Goal: Task Accomplishment & Management: Use online tool/utility

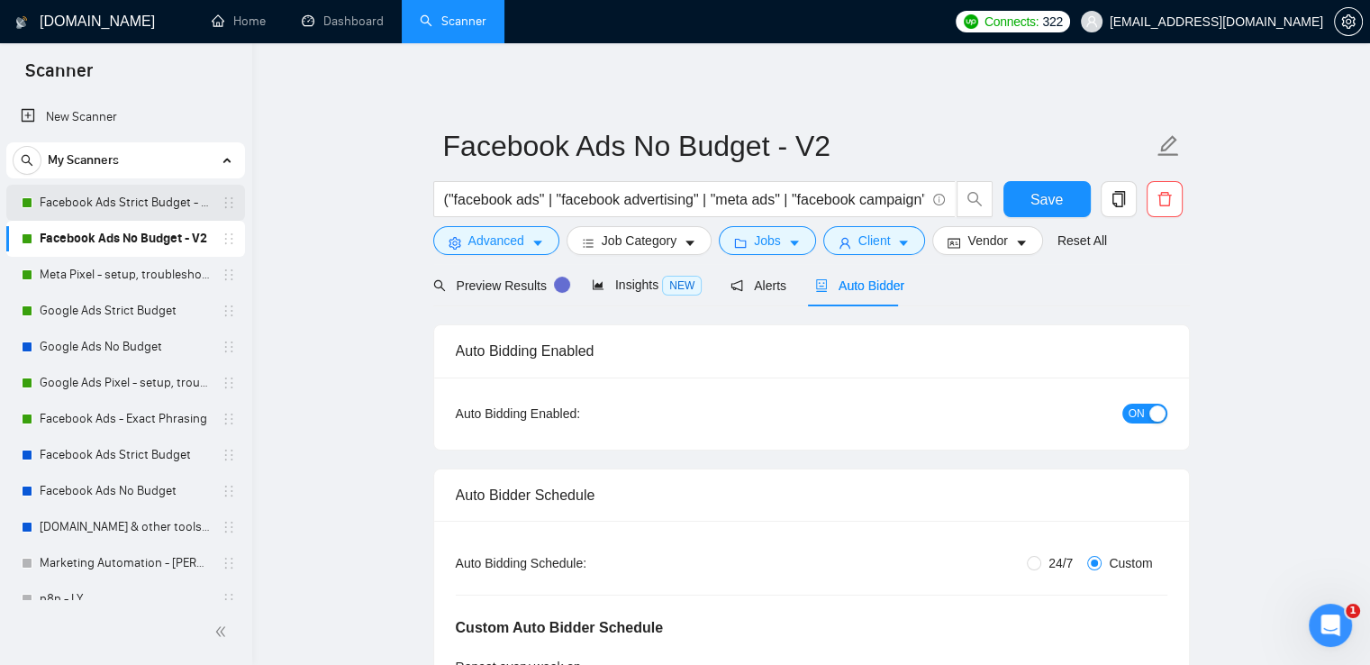
click at [135, 200] on link "Facebook Ads Strict Budget - V2" at bounding box center [125, 203] width 171 height 36
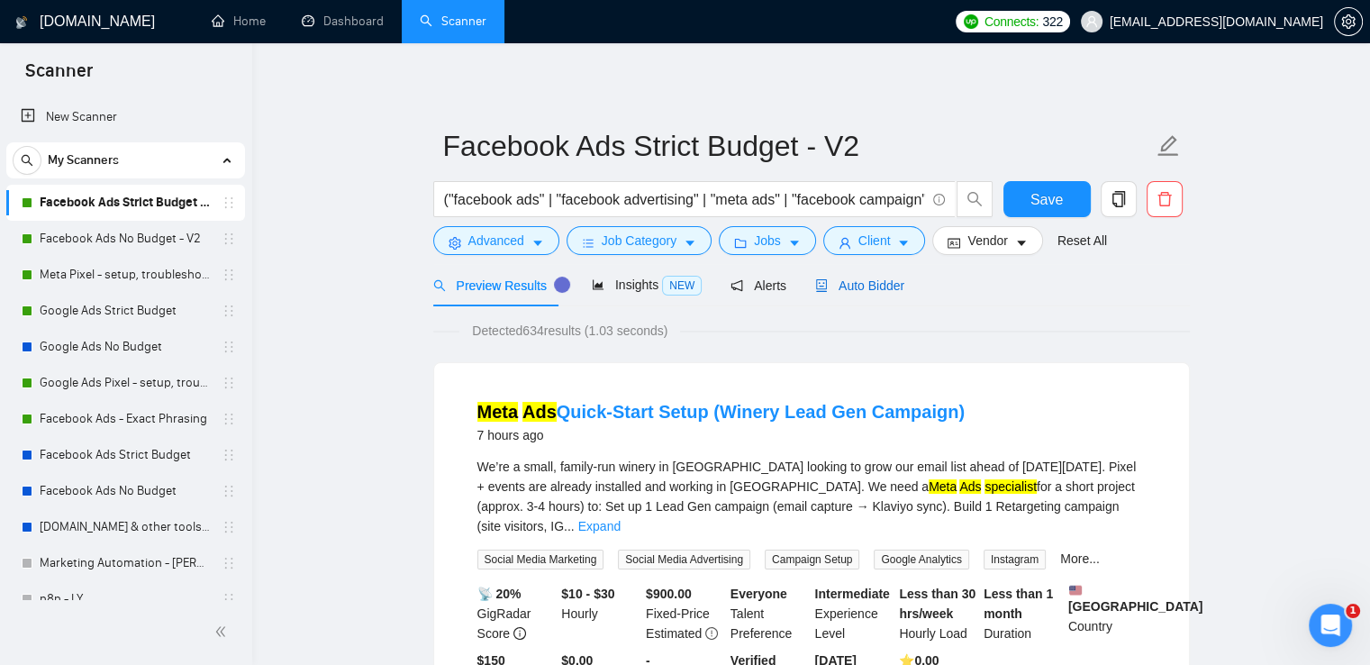
click at [864, 281] on span "Auto Bidder" at bounding box center [859, 285] width 89 height 14
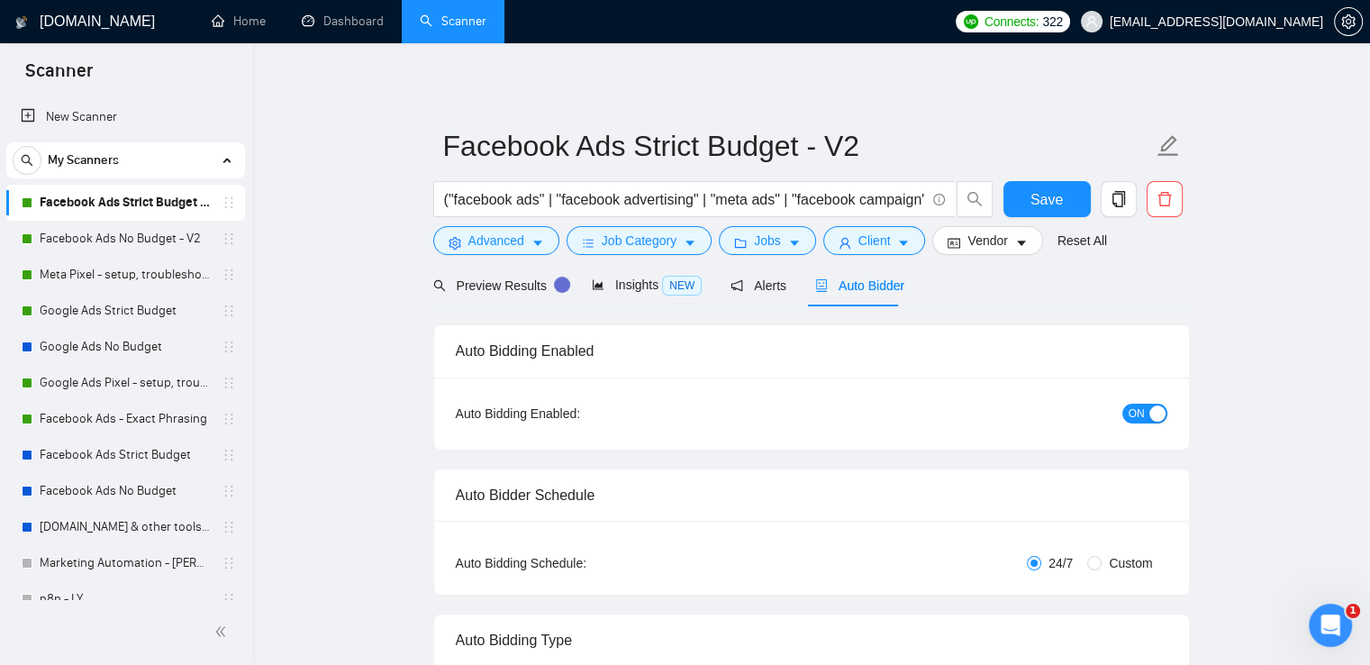
radio input "false"
radio input "true"
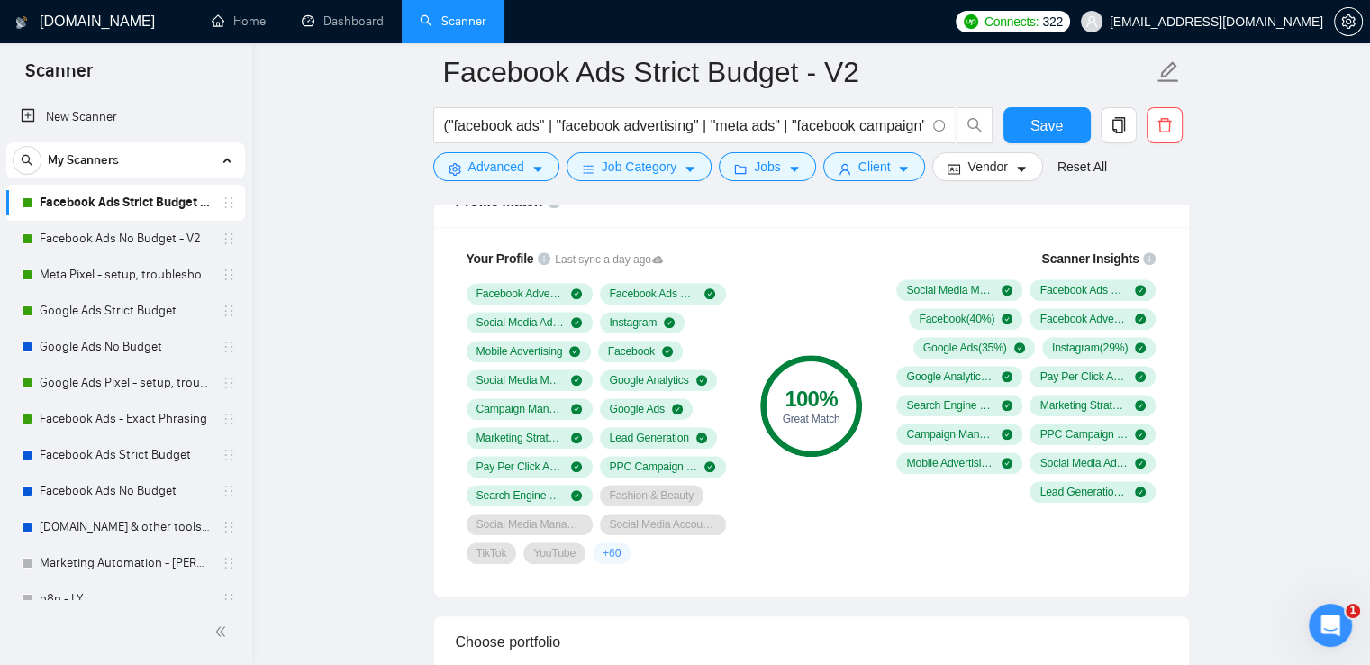
scroll to position [1441, 0]
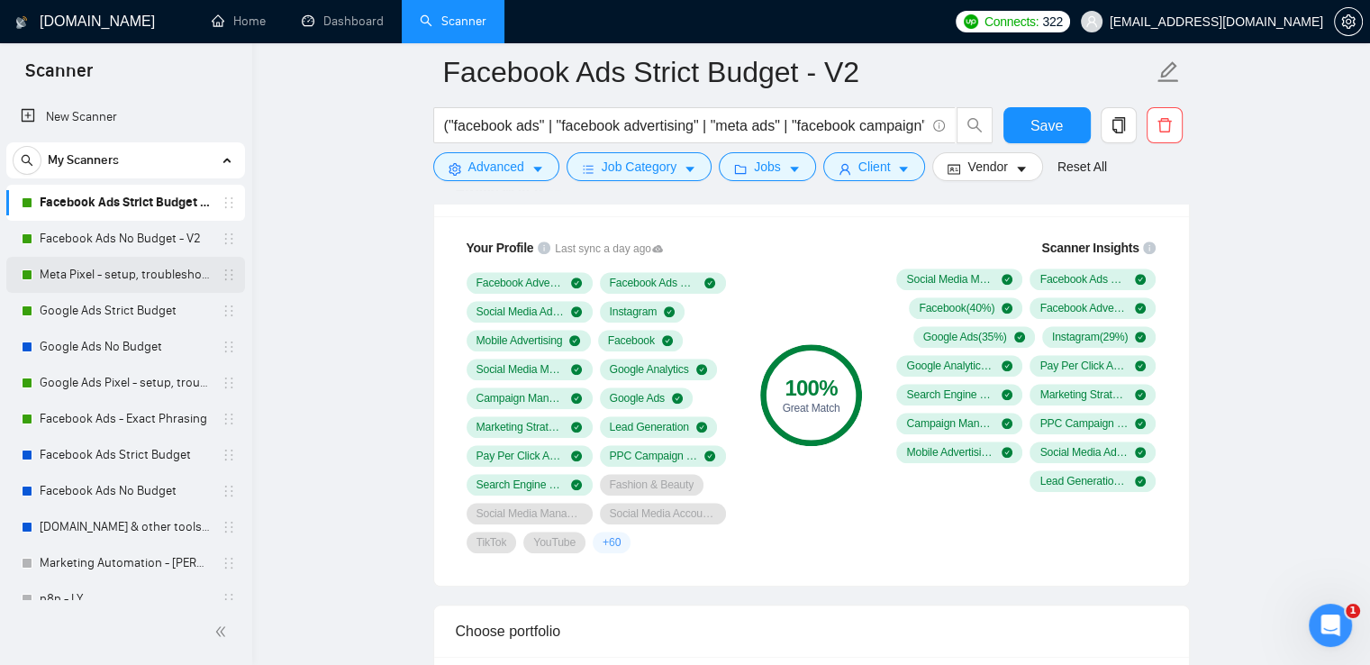
click at [77, 267] on link "Meta Pixel - setup, troubleshooting, tracking" at bounding box center [125, 275] width 171 height 36
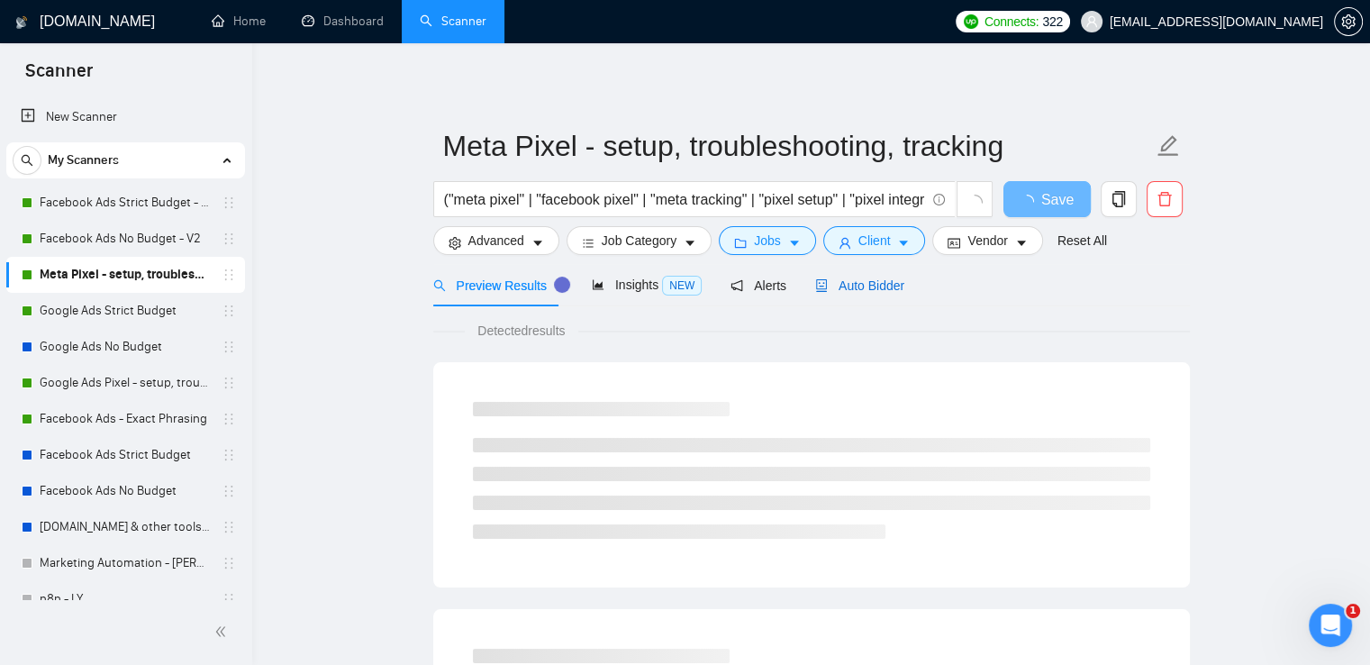
click at [847, 285] on span "Auto Bidder" at bounding box center [859, 285] width 89 height 14
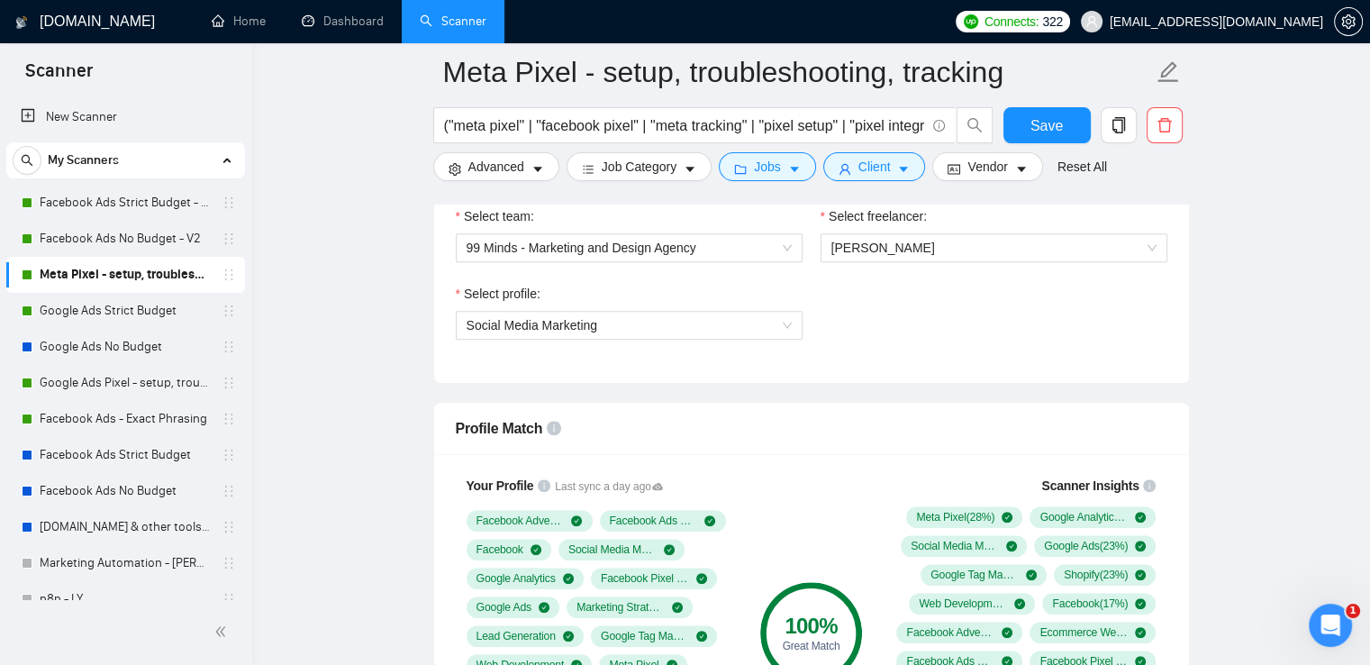
scroll to position [1351, 0]
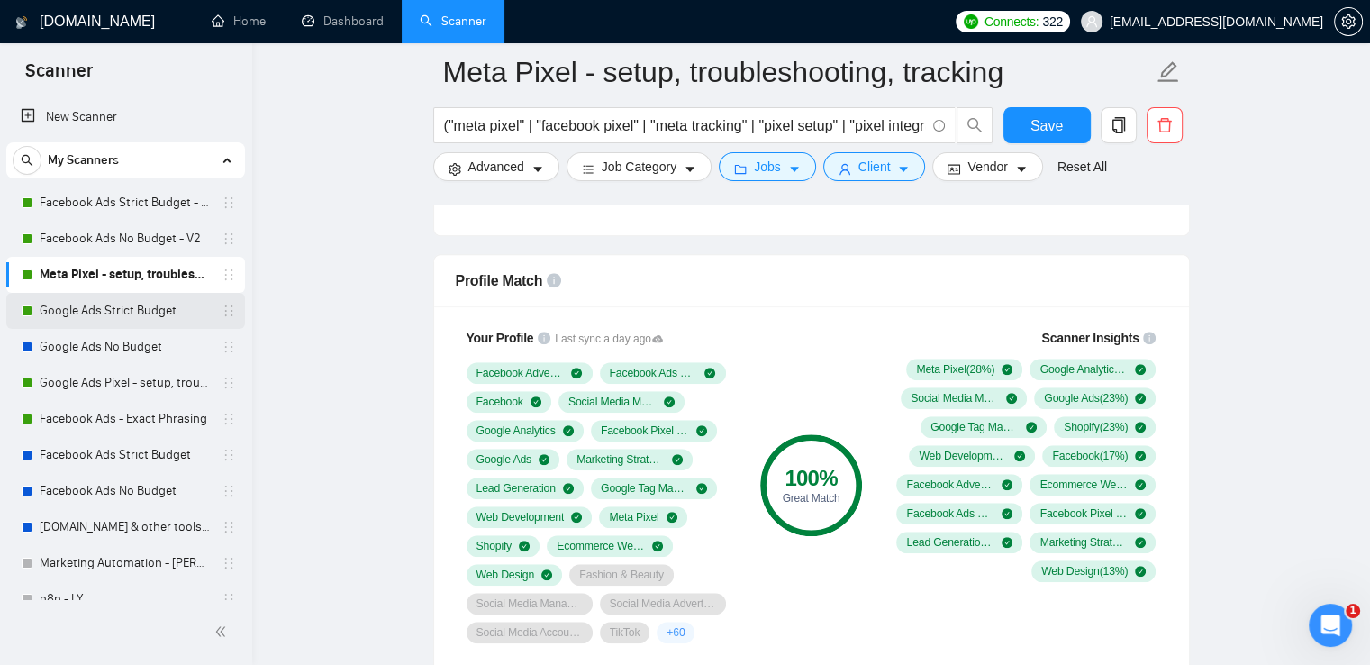
click at [104, 306] on link "Google Ads Strict Budget" at bounding box center [125, 311] width 171 height 36
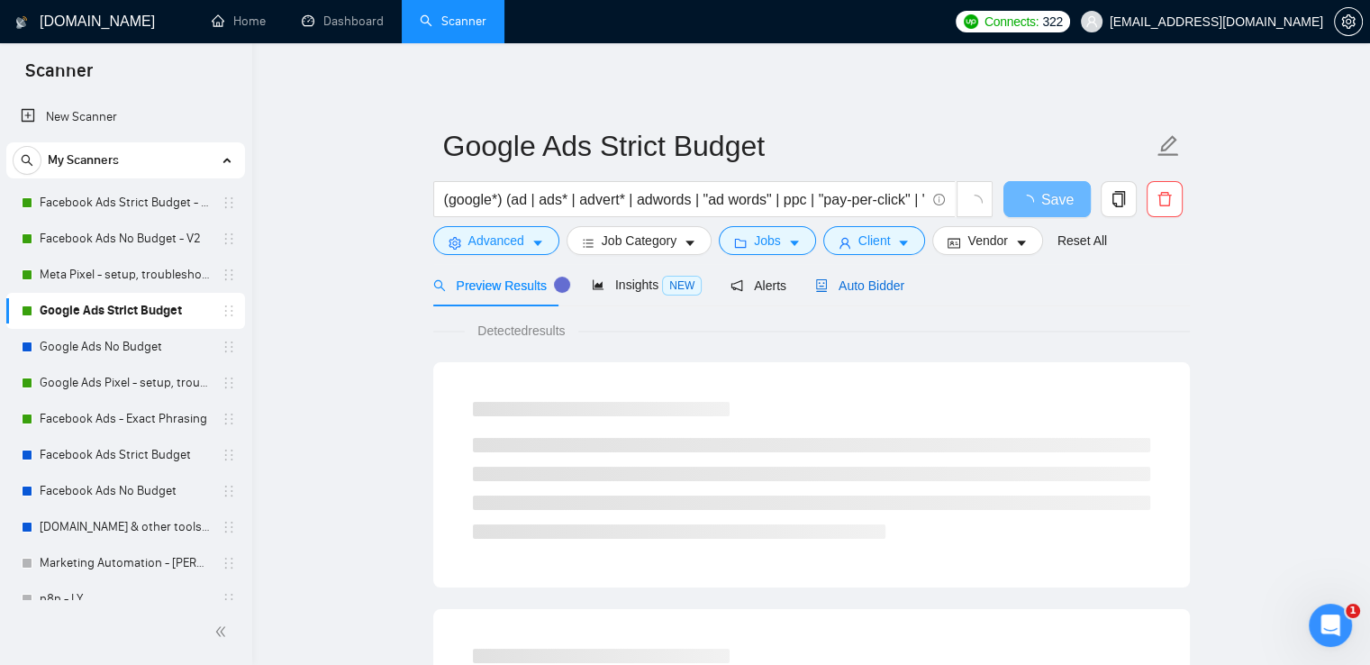
click at [819, 276] on div "Auto Bidder" at bounding box center [859, 286] width 89 height 20
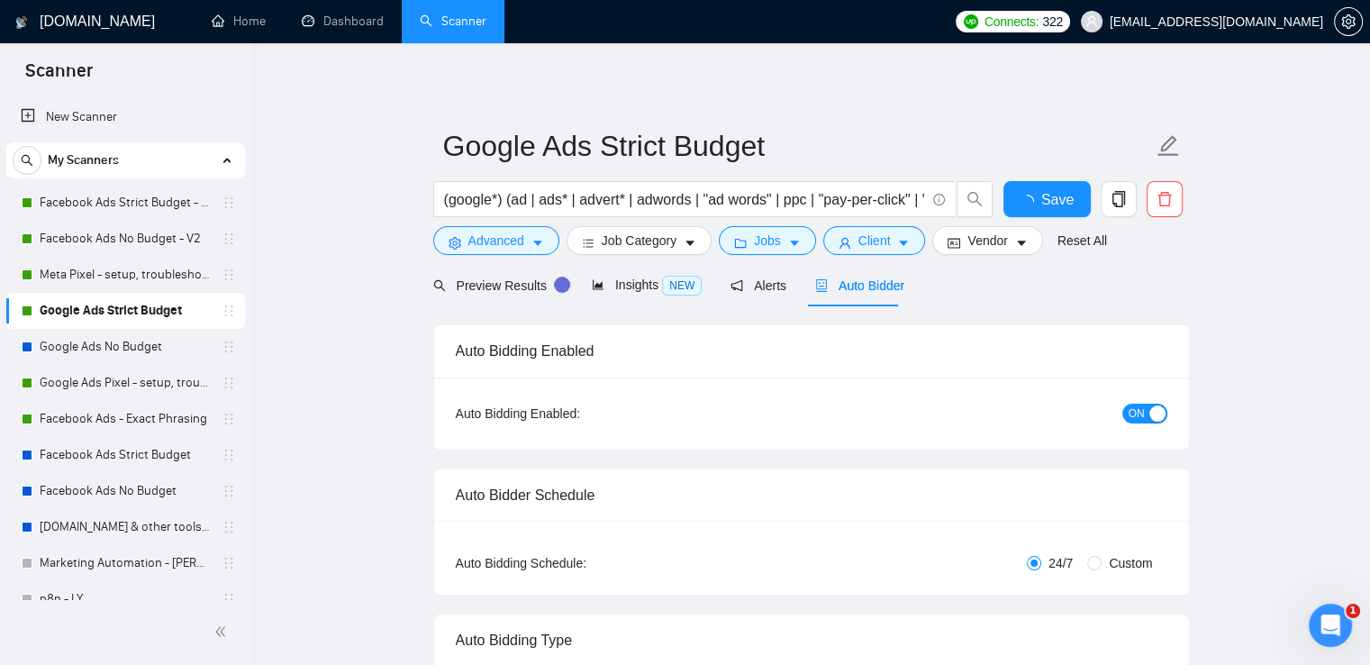
radio input "false"
radio input "true"
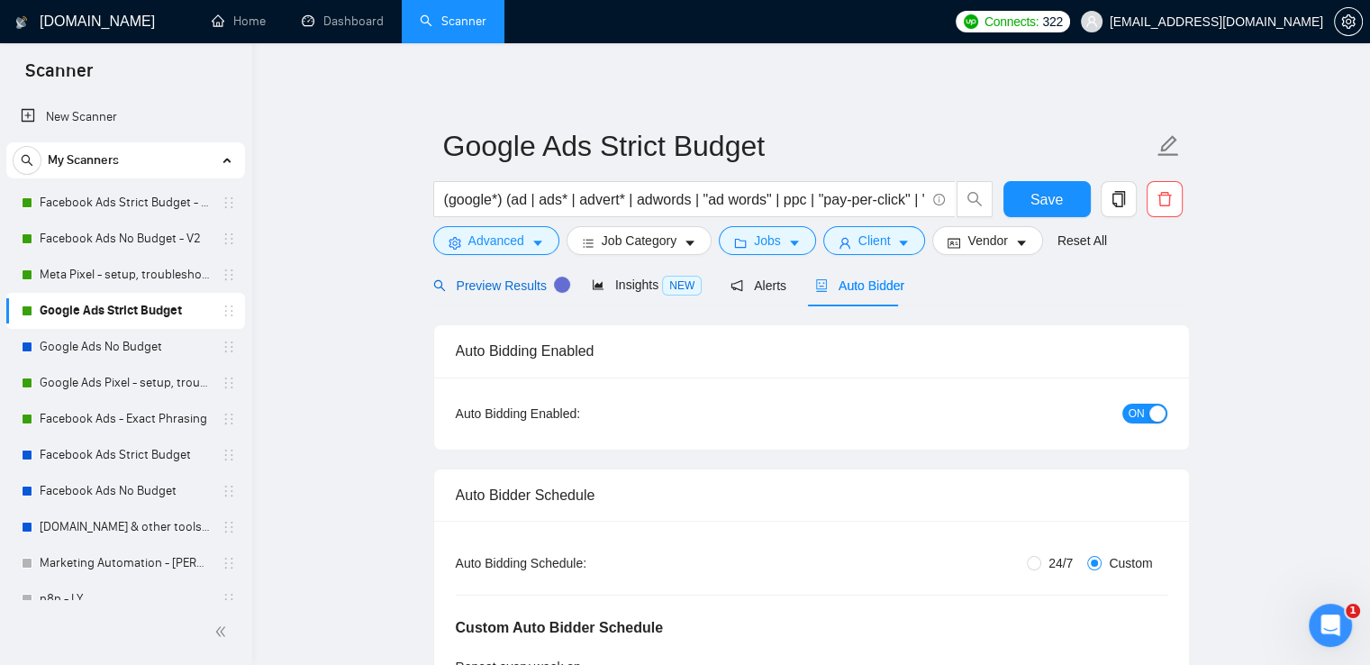
click at [457, 279] on span "Preview Results" at bounding box center [498, 285] width 130 height 14
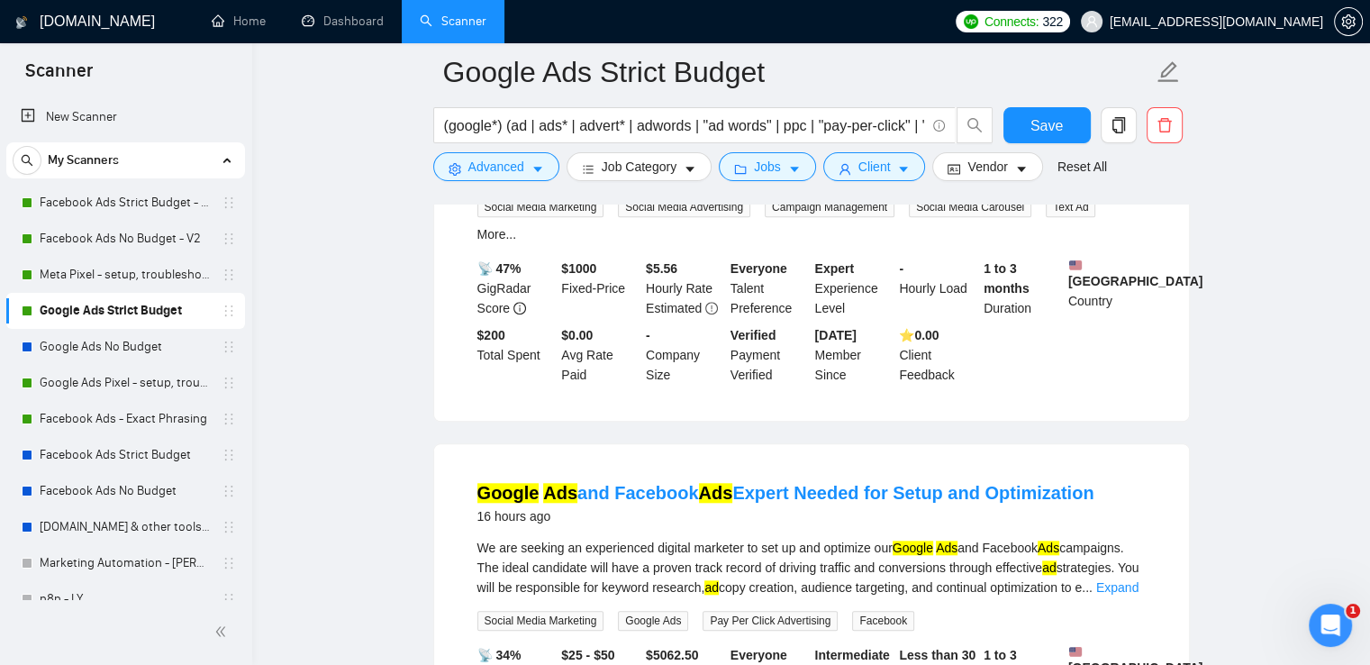
scroll to position [1891, 0]
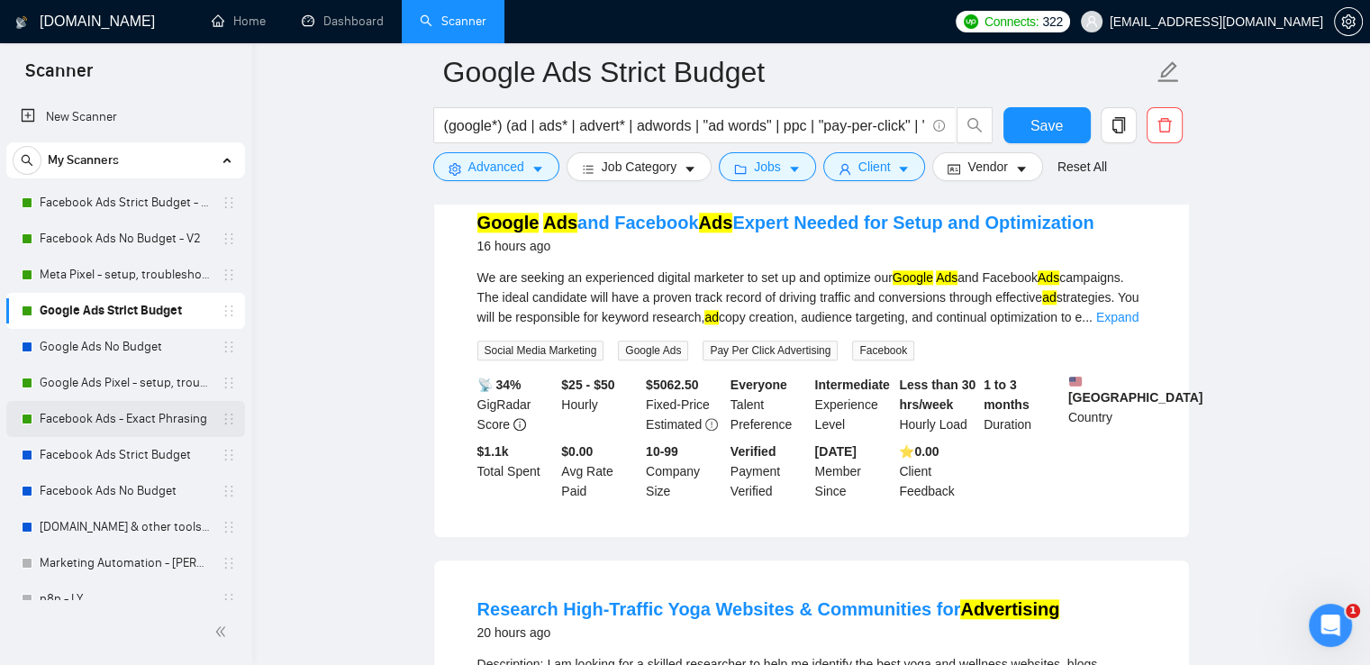
click at [151, 422] on link "Facebook Ads - Exact Phrasing" at bounding box center [125, 419] width 171 height 36
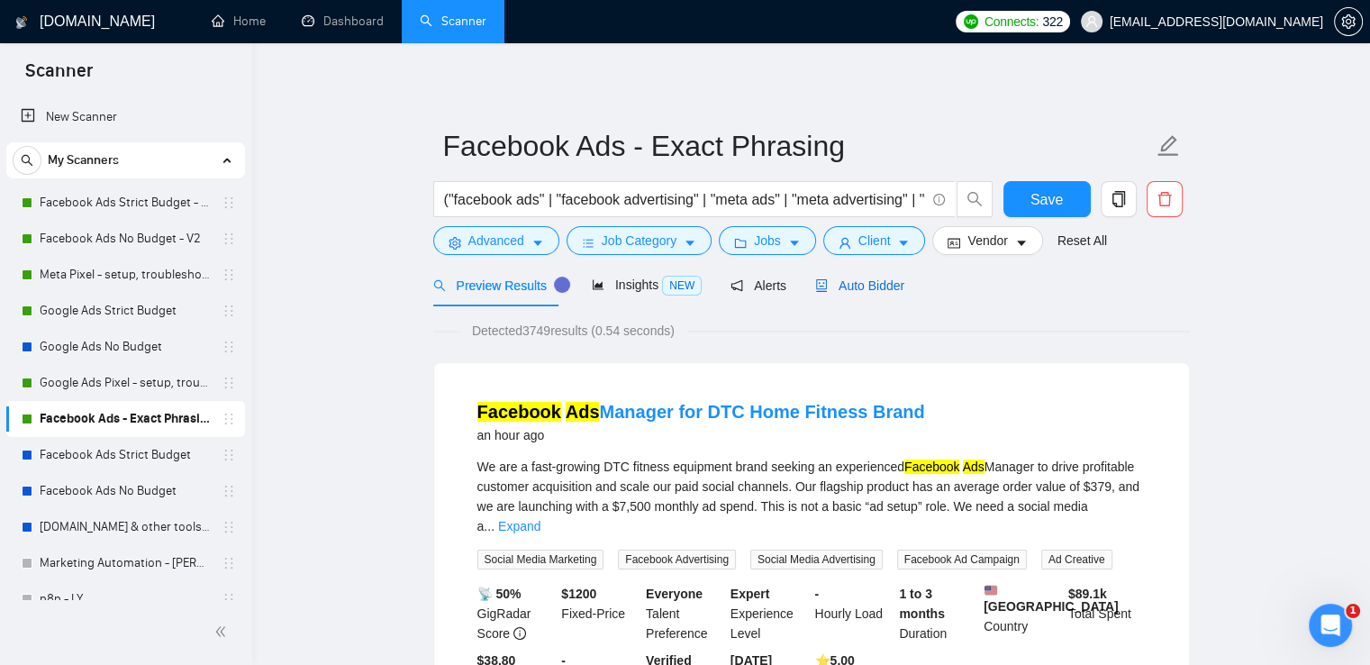
click at [864, 282] on span "Auto Bidder" at bounding box center [859, 285] width 89 height 14
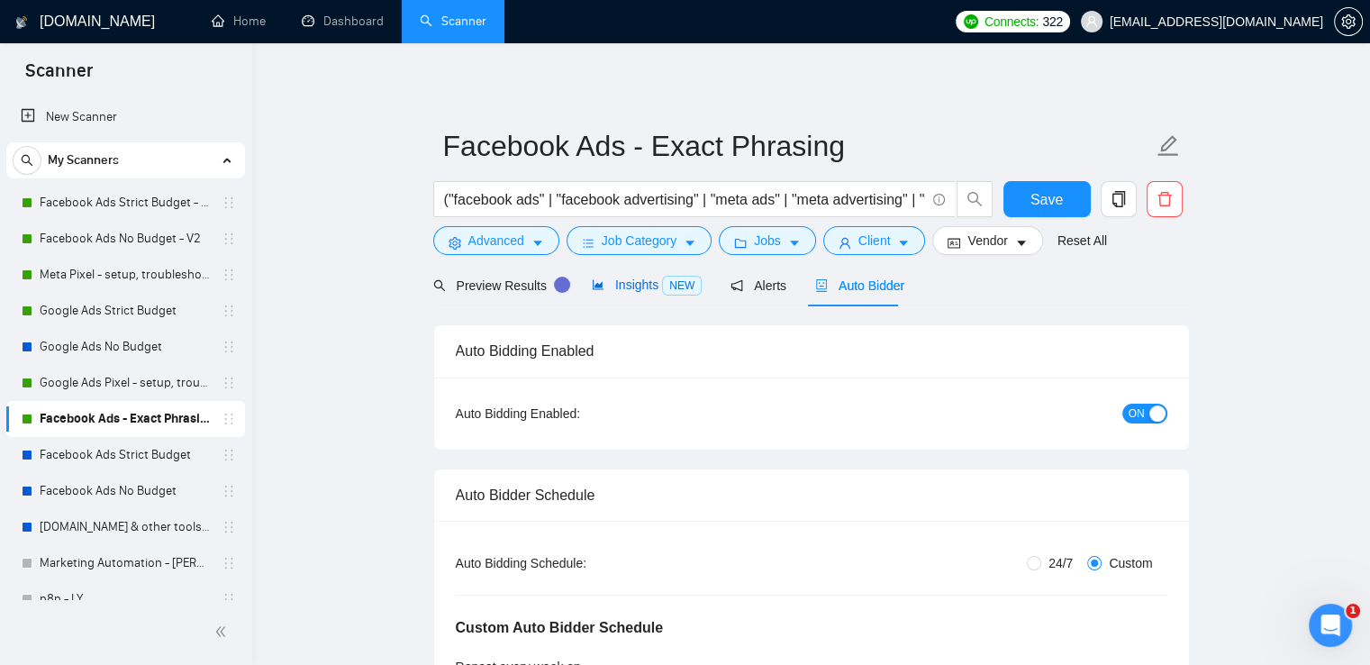
click at [617, 281] on span "Insights NEW" at bounding box center [647, 284] width 110 height 14
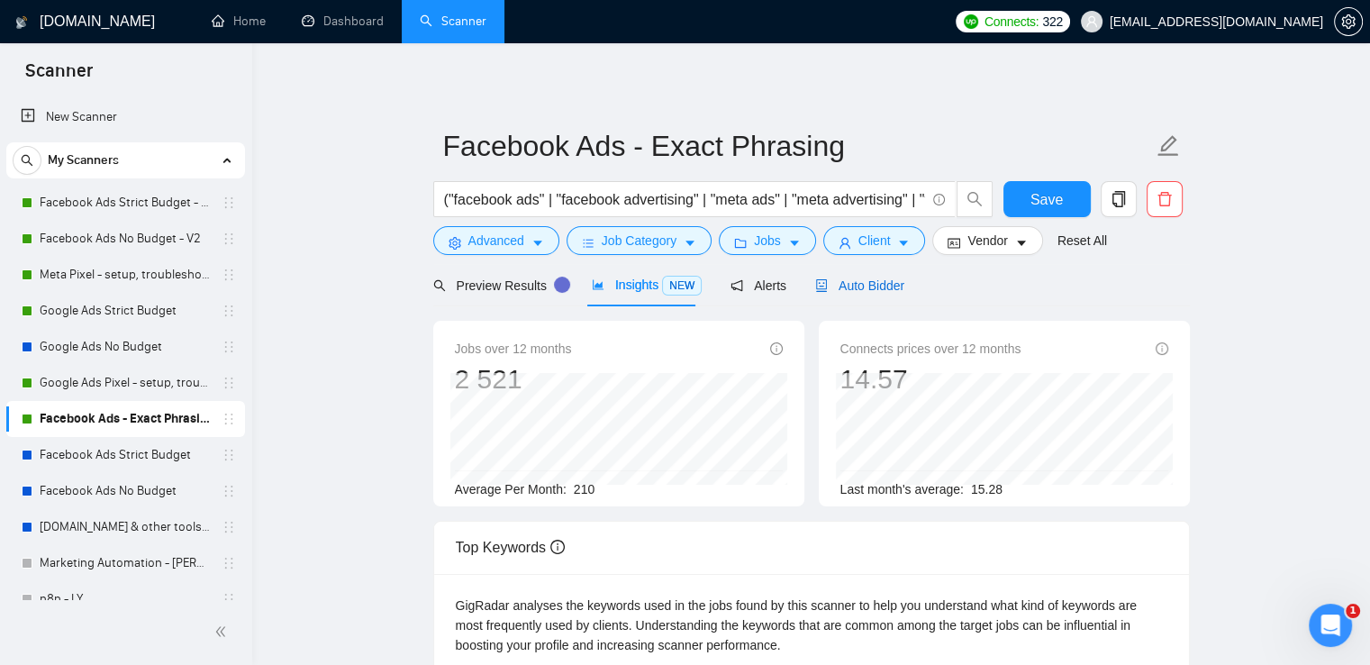
click at [859, 290] on span "Auto Bidder" at bounding box center [859, 285] width 89 height 14
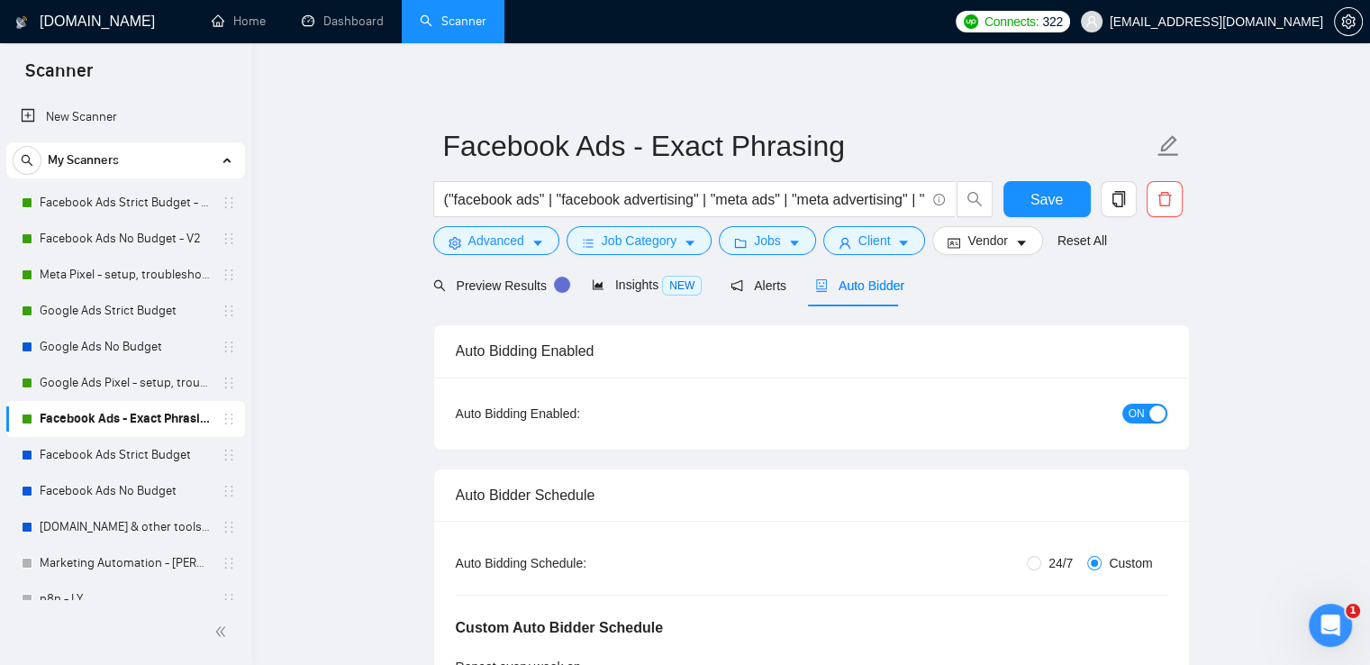
click at [1336, 620] on icon "Открыть службу сообщений Intercom" at bounding box center [1328, 623] width 30 height 30
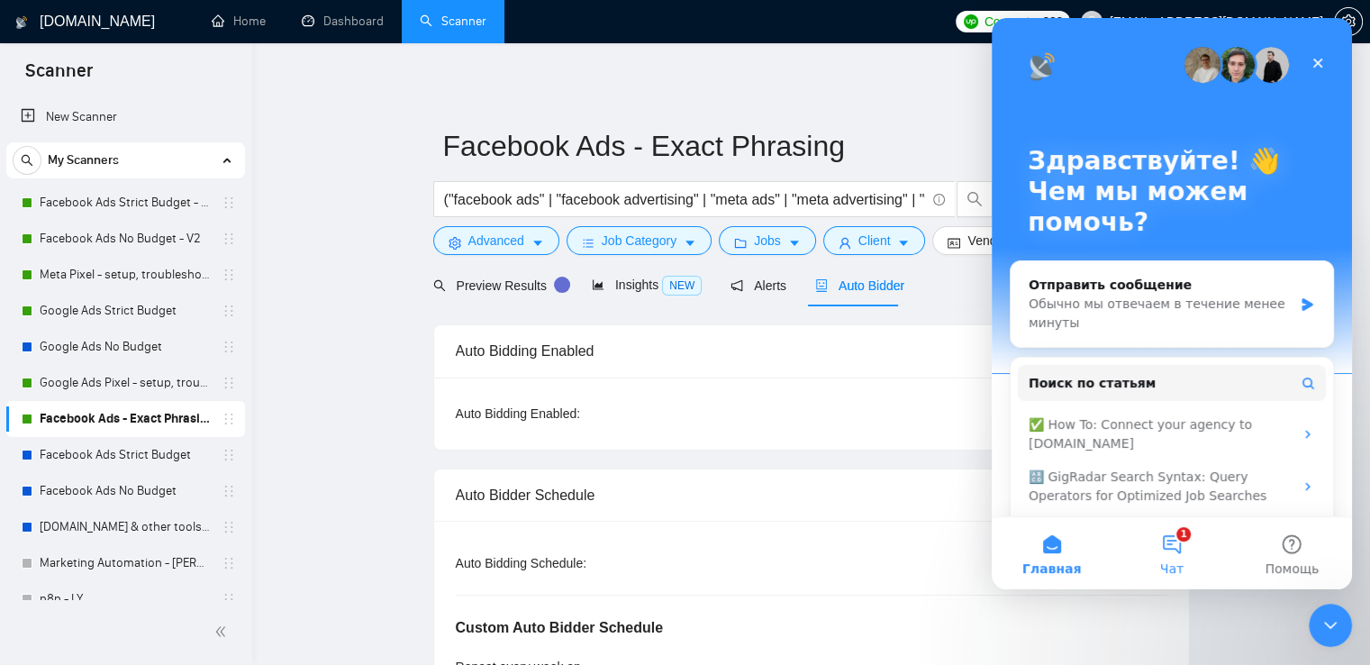
click at [1166, 553] on button "1 Чат" at bounding box center [1171, 553] width 120 height 72
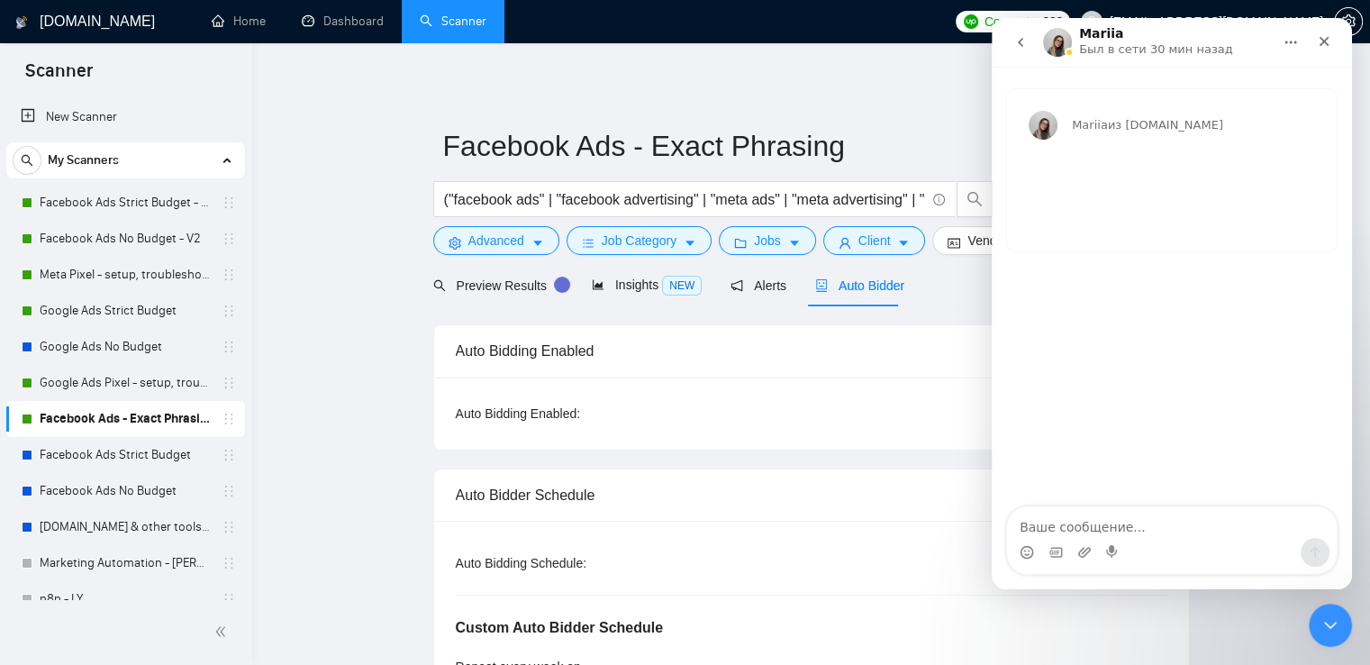
click at [1025, 43] on icon "go back" at bounding box center [1020, 42] width 14 height 14
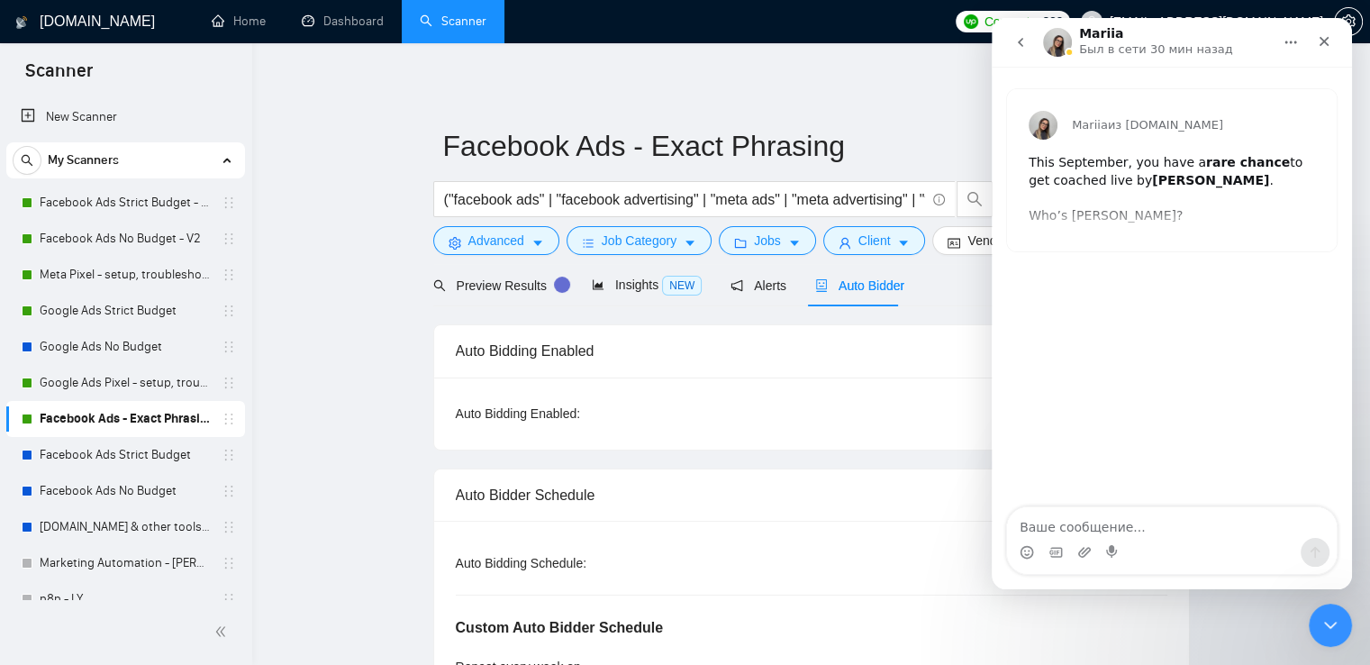
click at [1020, 42] on icon "go back" at bounding box center [1020, 42] width 14 height 14
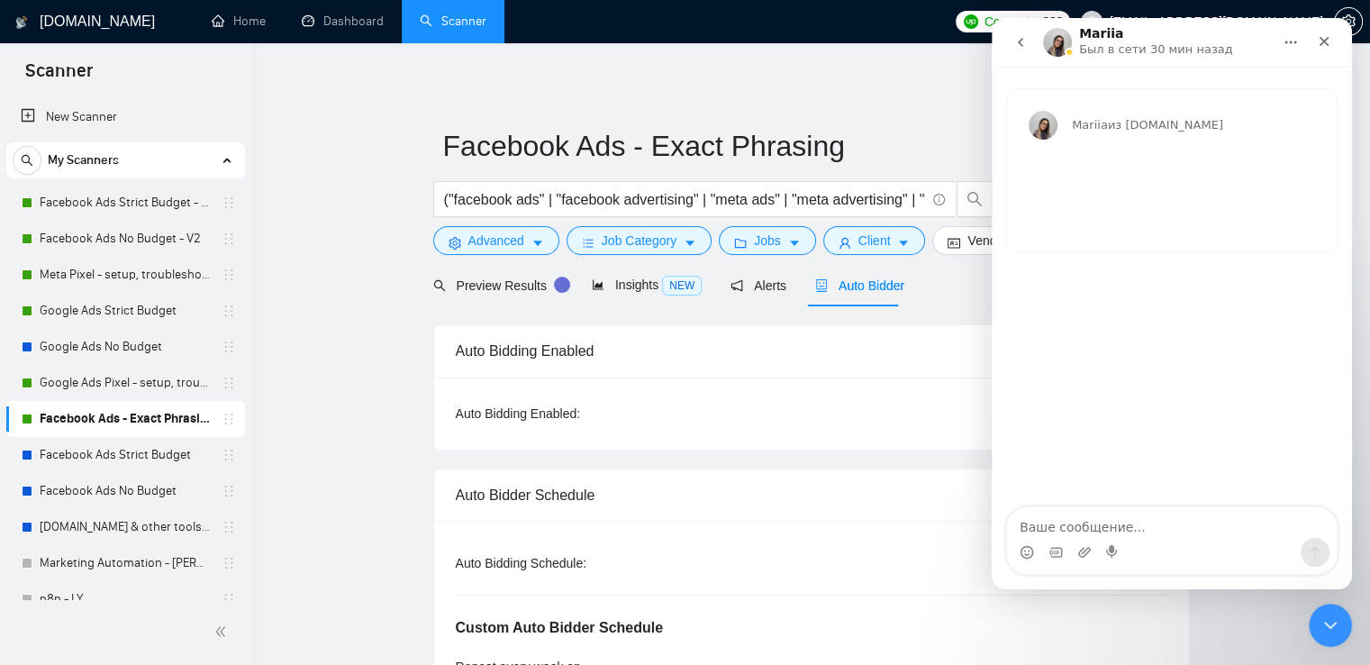
click at [1020, 45] on icon "go back" at bounding box center [1020, 42] width 14 height 14
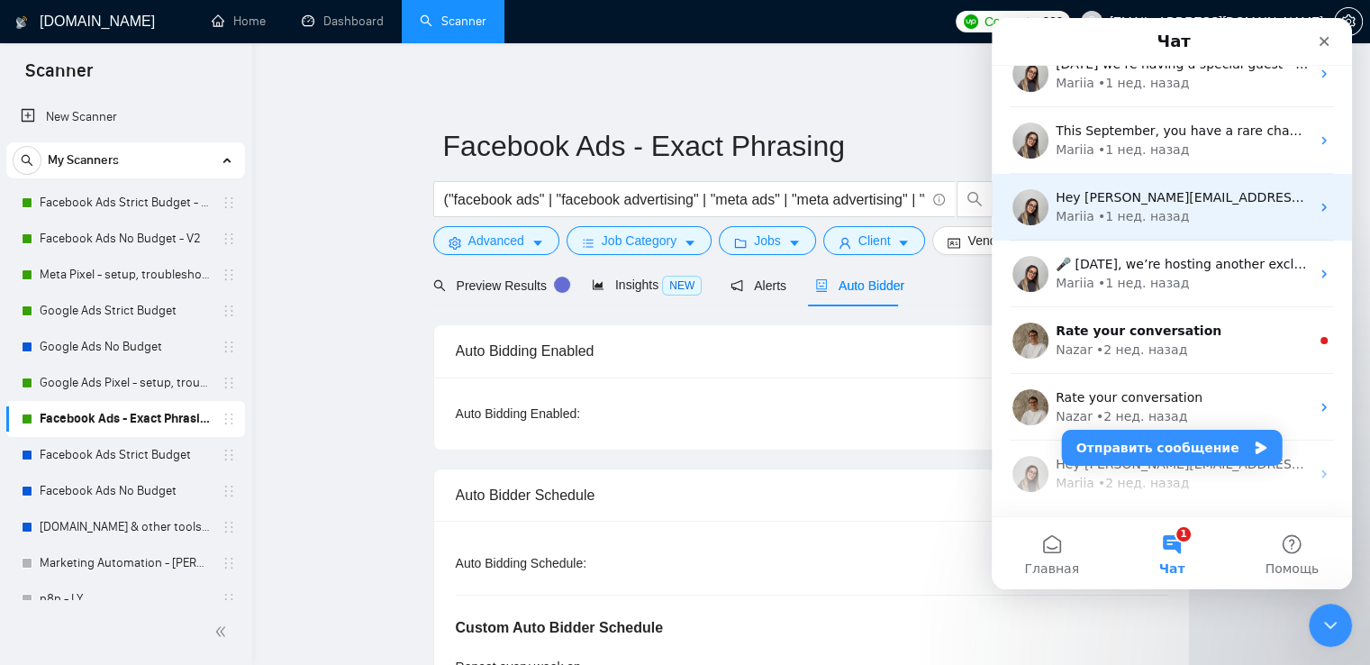
scroll to position [180, 0]
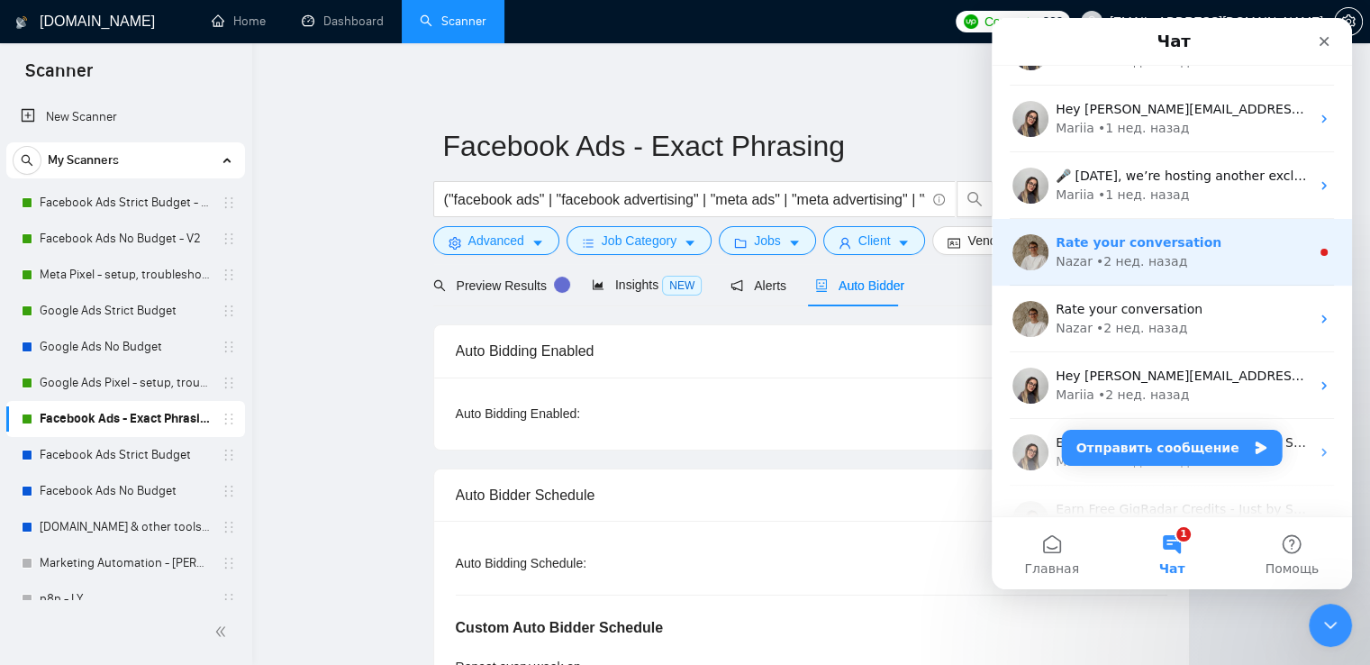
click at [1139, 235] on span "Rate your conversation" at bounding box center [1138, 242] width 166 height 14
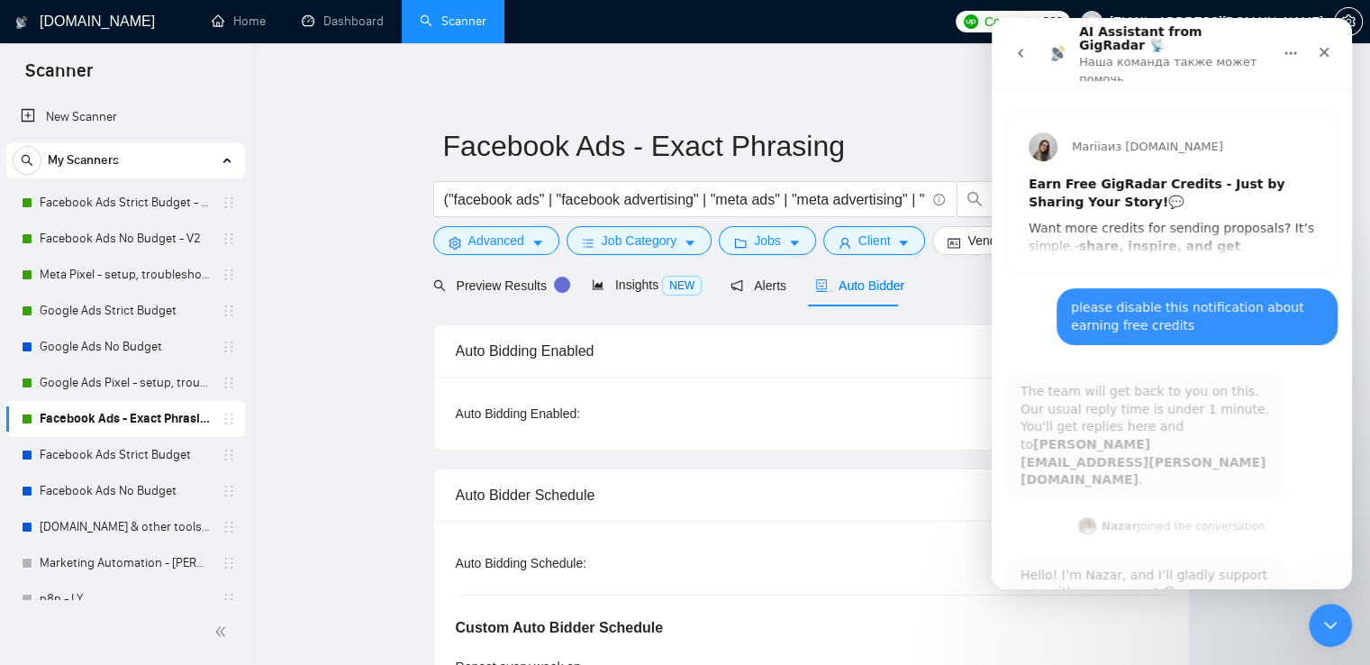
scroll to position [15, 0]
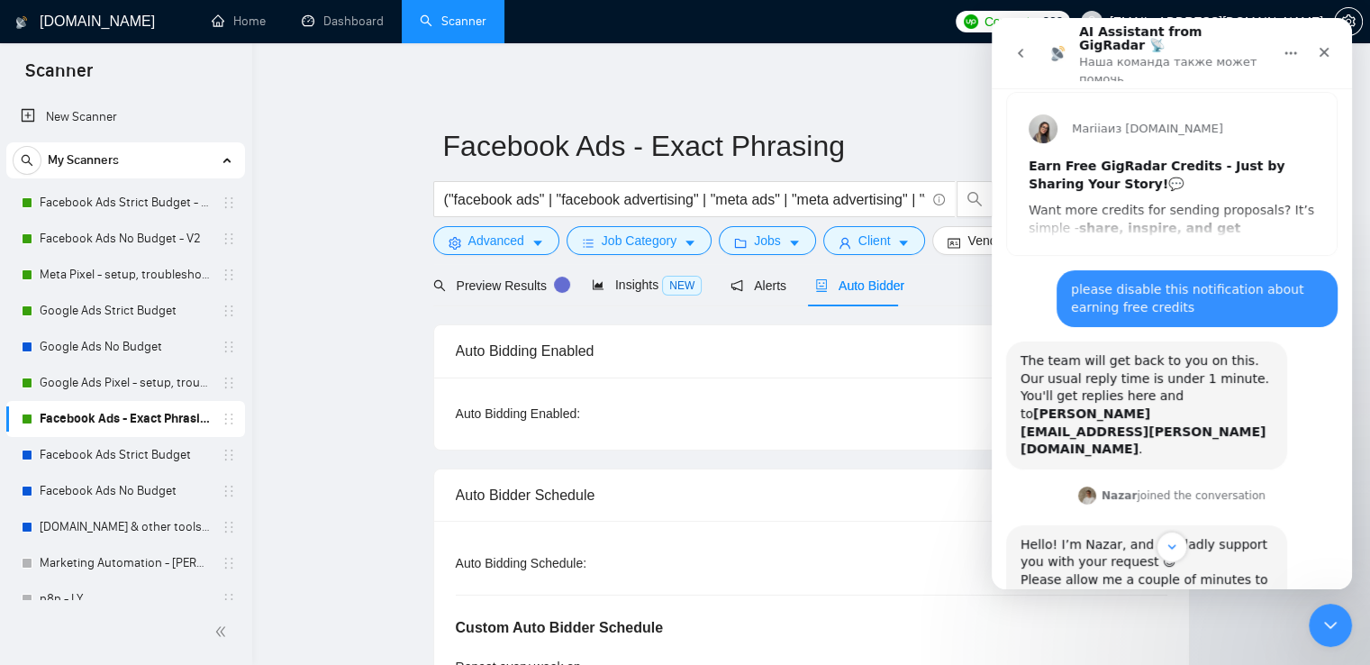
click at [1022, 46] on icon "go back" at bounding box center [1020, 53] width 14 height 14
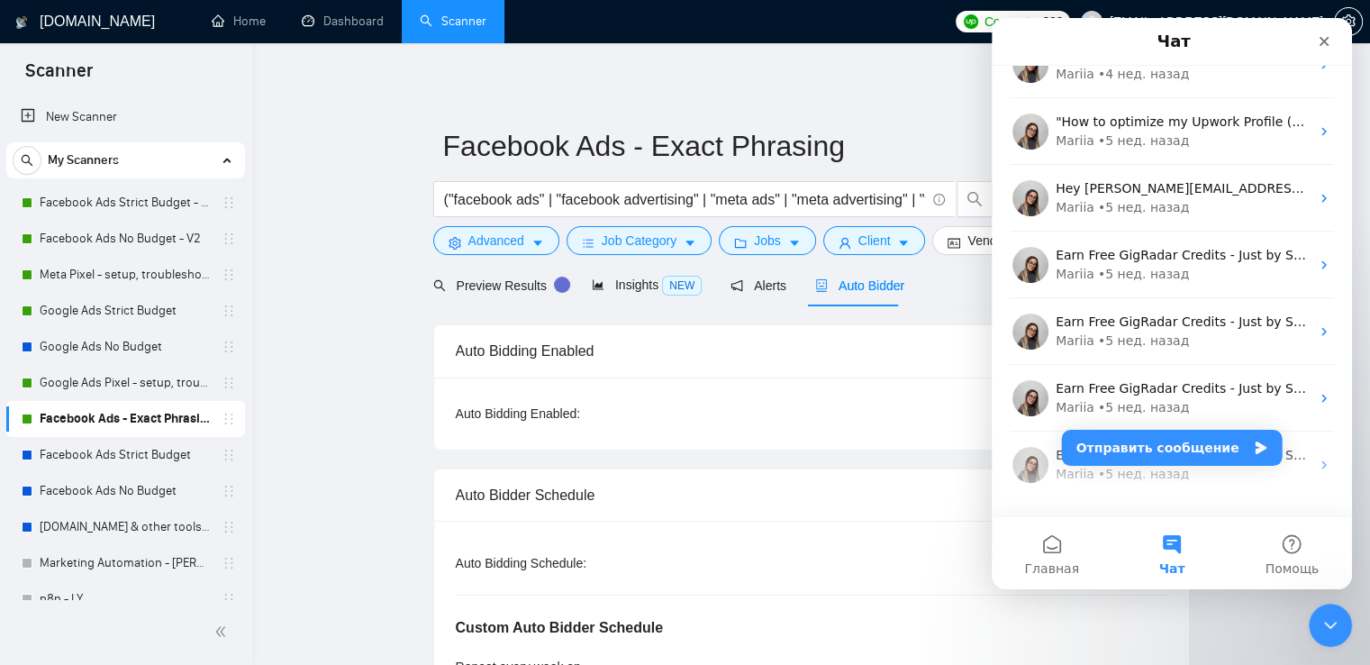
scroll to position [450, 0]
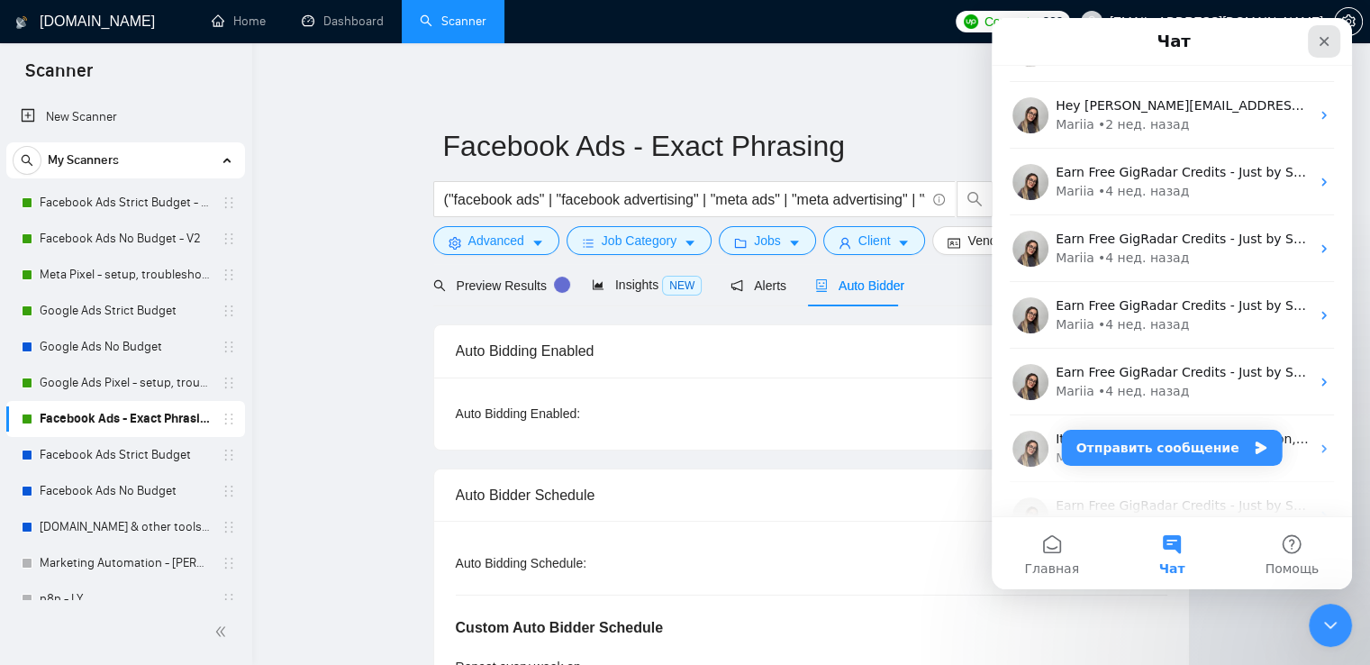
click at [1320, 41] on icon "Закрыть" at bounding box center [1324, 41] width 14 height 14
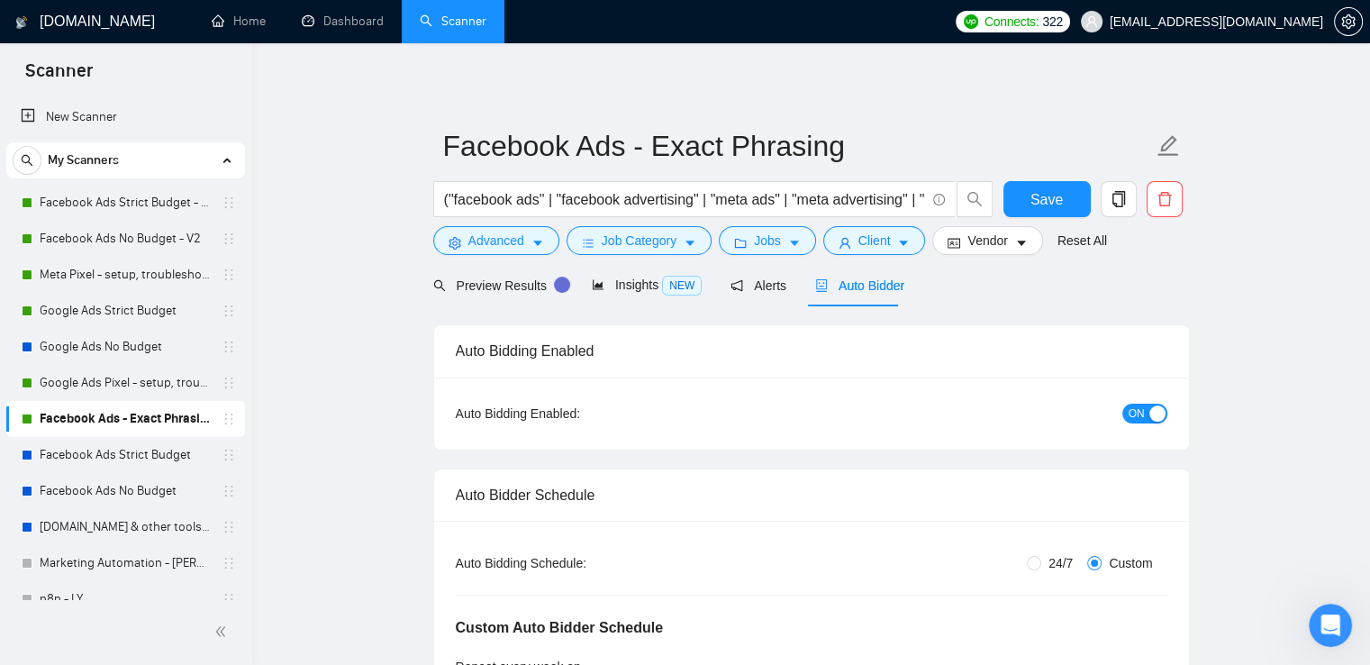
scroll to position [0, 0]
click at [242, 26] on link "Home" at bounding box center [239, 21] width 54 height 15
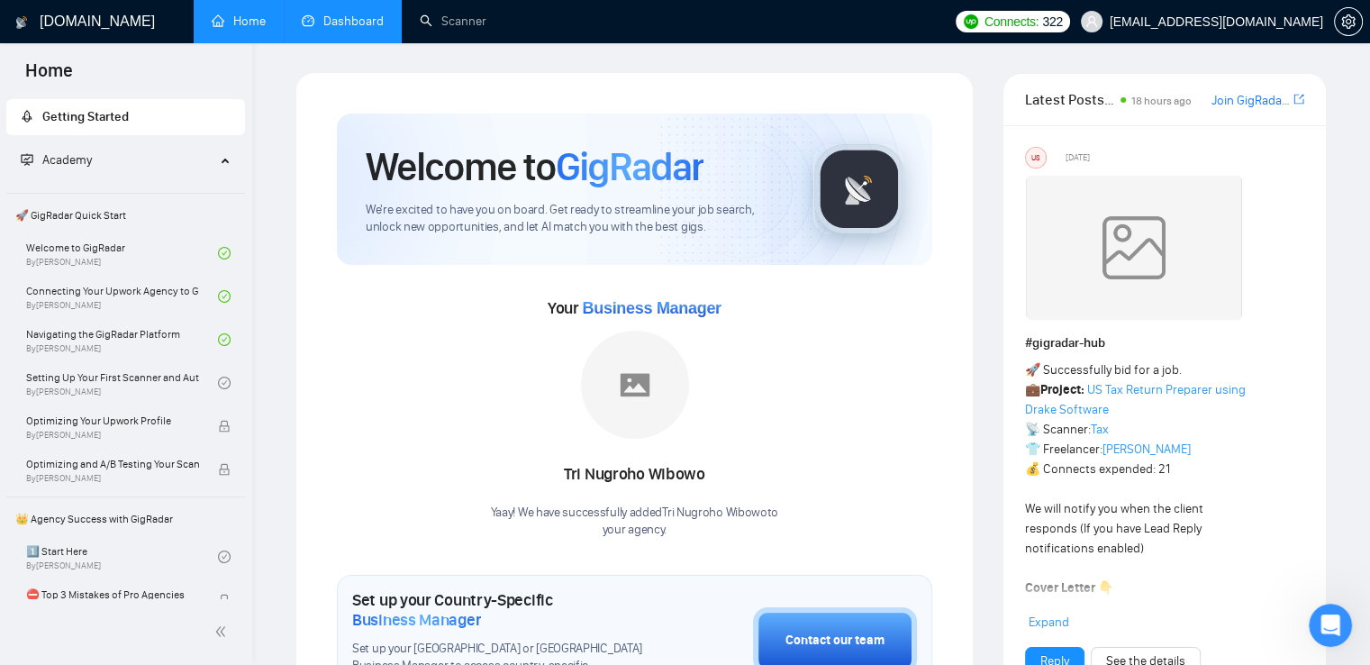
click at [340, 20] on link "Dashboard" at bounding box center [343, 21] width 82 height 15
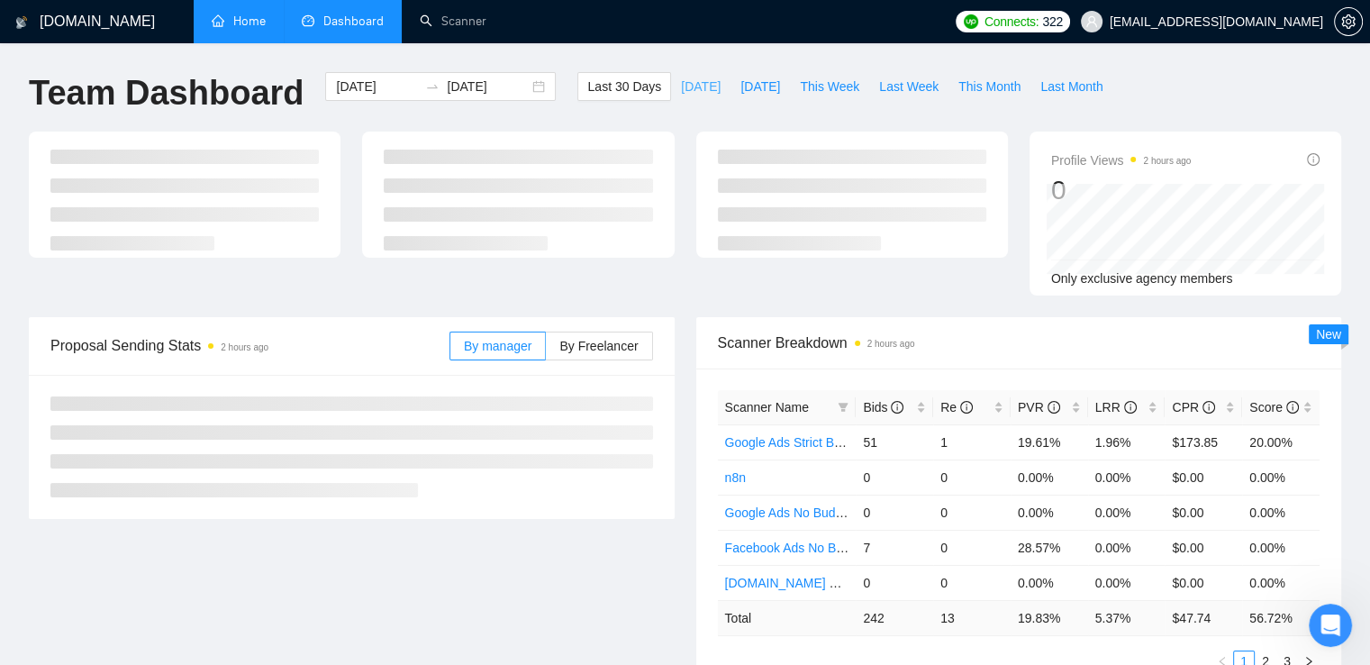
click at [681, 91] on span "[DATE]" at bounding box center [701, 87] width 40 height 20
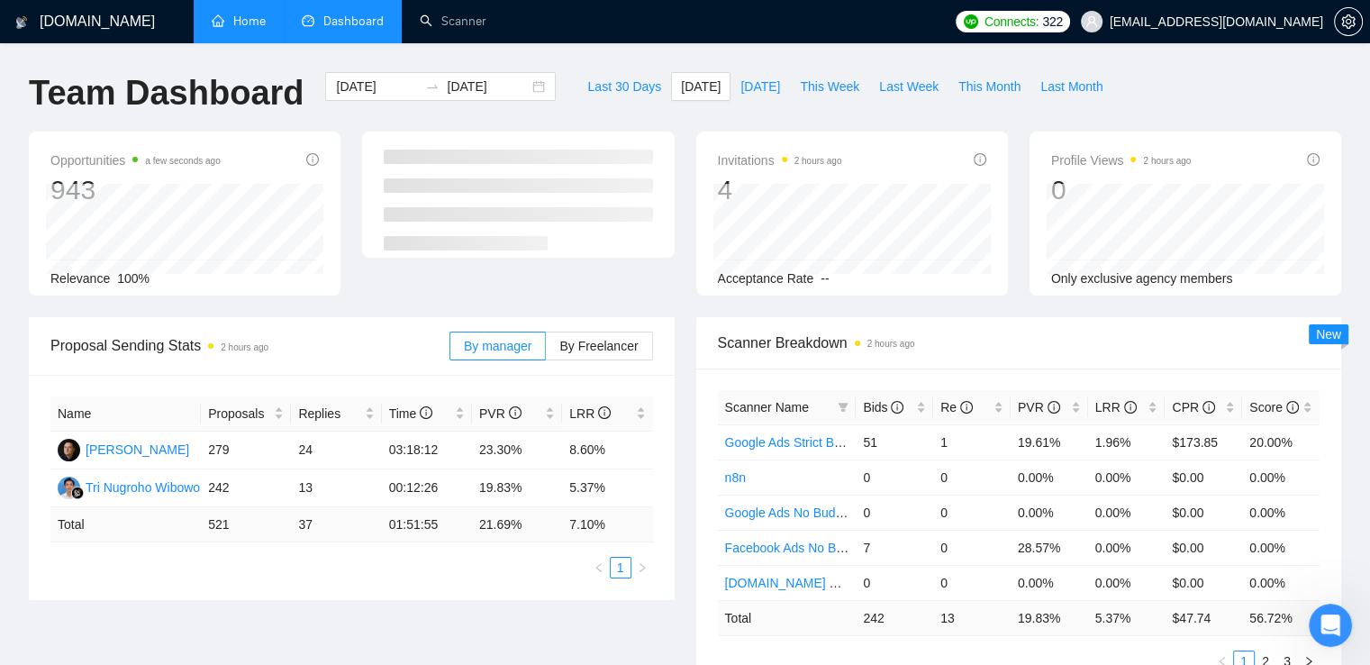
type input "[DATE]"
